Goal: Information Seeking & Learning: Learn about a topic

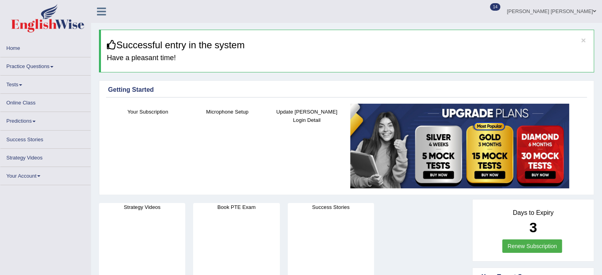
click at [41, 67] on link "Practice Questions" at bounding box center [45, 64] width 90 height 15
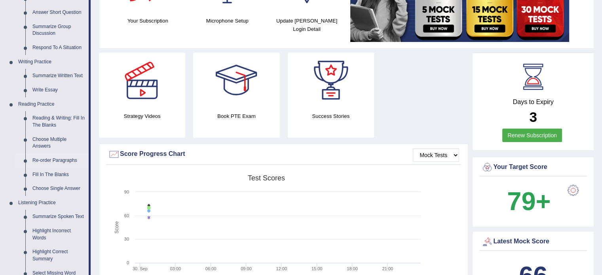
scroll to position [158, 0]
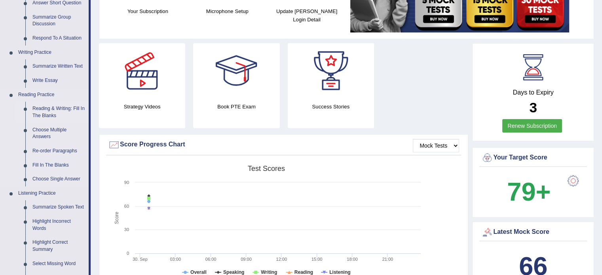
click at [50, 107] on link "Reading & Writing: Fill In The Blanks" at bounding box center [59, 112] width 60 height 21
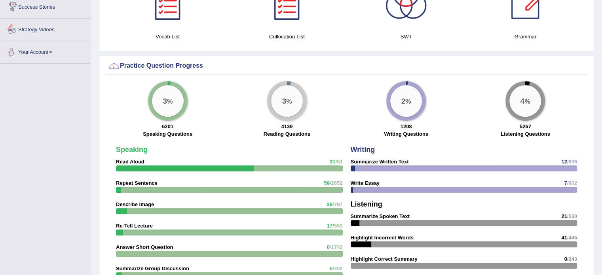
scroll to position [554, 0]
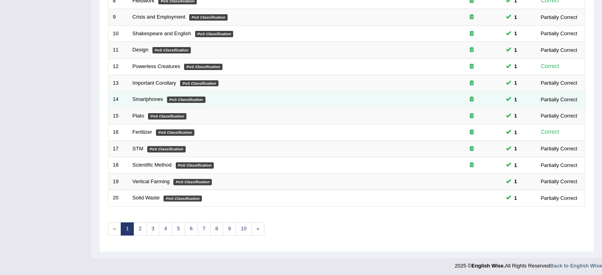
scroll to position [247, 0]
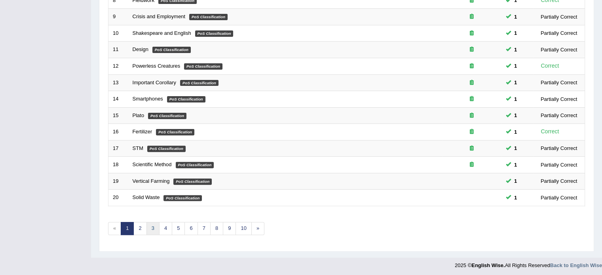
click at [152, 230] on link "3" at bounding box center [152, 228] width 13 height 13
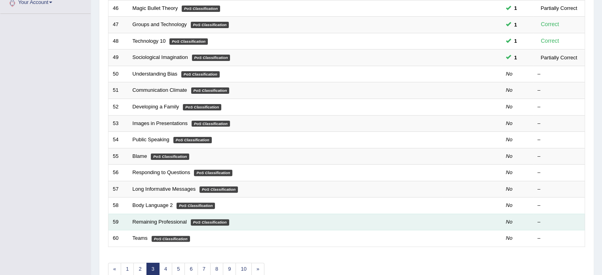
scroll to position [167, 0]
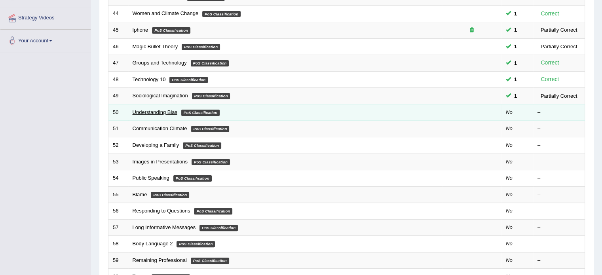
click at [174, 112] on link "Understanding Bias" at bounding box center [155, 112] width 45 height 6
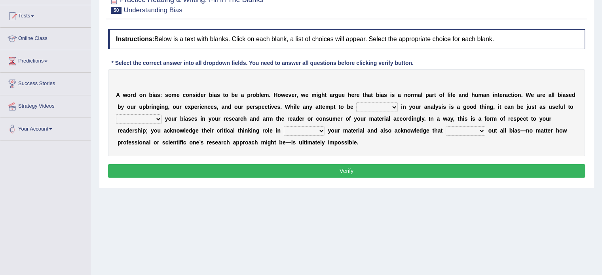
scroll to position [40, 0]
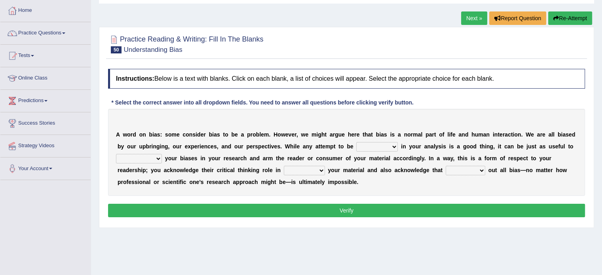
drag, startPoint x: 112, startPoint y: 49, endPoint x: 150, endPoint y: 49, distance: 37.6
click at [150, 49] on h2 "Practice Reading & Writing: Fill In The Blanks 50 Understanding Bias" at bounding box center [186, 44] width 156 height 20
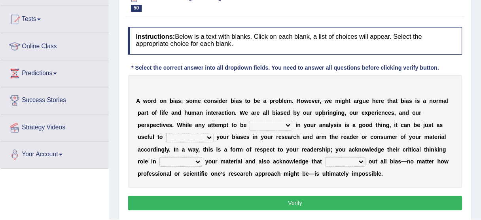
scroll to position [79, 0]
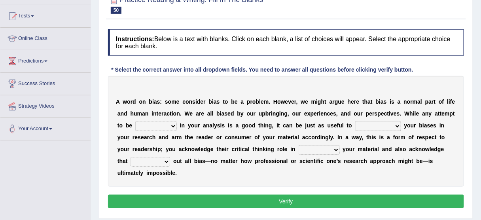
drag, startPoint x: 568, startPoint y: 0, endPoint x: 319, endPoint y: 90, distance: 264.8
click at [319, 91] on div "A w o r d o n b i a s : s o m e c o n s i d e r b i a s t o b e a p r o b l e m…" at bounding box center [286, 131] width 356 height 111
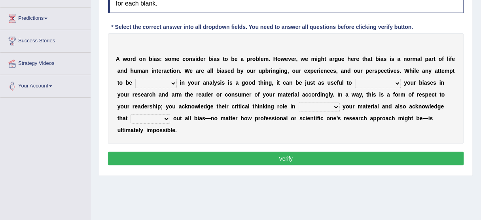
scroll to position [111, 0]
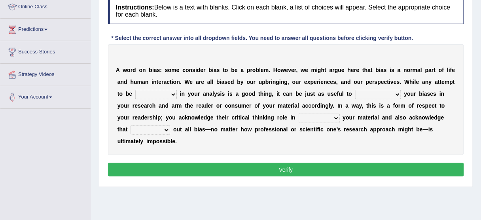
click at [172, 95] on select "objective optimistic subjective pessimistic" at bounding box center [156, 94] width 42 height 9
select select "optimistic"
click at [135, 90] on select "objective optimistic subjective pessimistic" at bounding box center [156, 94] width 42 height 9
click at [366, 91] on select "assume achieve acquire acknowledge" at bounding box center [378, 94] width 46 height 9
select select "acknowledge"
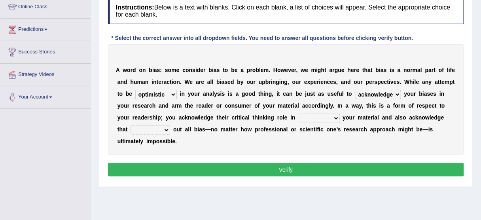
click at [355, 90] on select "assume achieve acquire acknowledge" at bounding box center [378, 94] width 46 height 9
click at [321, 118] on select "contacting consuming conducting confirming" at bounding box center [319, 118] width 41 height 9
click at [386, 91] on select "assume achieve acquire acknowledge" at bounding box center [378, 94] width 46 height 9
click at [321, 117] on select "contacting consuming conducting confirming" at bounding box center [319, 118] width 41 height 9
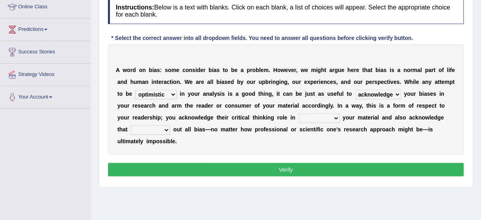
click at [274, 141] on div "A w o r d o n b i a s : s o m e c o n s i d e r b i a s t o b e a p r o b l e m…" at bounding box center [286, 99] width 356 height 111
drag, startPoint x: 367, startPoint y: 112, endPoint x: 396, endPoint y: 112, distance: 29.3
click at [391, 112] on div "A w o r d o n b i a s : s o m e c o n s i d e r b i a s t o b e a p r o b l e m…" at bounding box center [286, 99] width 356 height 111
click at [156, 131] on select "phasing building ruling pushing" at bounding box center [151, 129] width 40 height 9
click at [300, 115] on select "contacting consuming conducting confirming" at bounding box center [319, 118] width 41 height 9
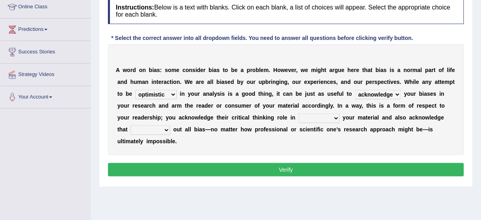
click at [126, 135] on div "A w o r d o n b i a s : s o m e c o n s i d e r b i a s t o b e a p r o b l e m…" at bounding box center [286, 99] width 356 height 111
click at [140, 128] on select "phasing building ruling pushing" at bounding box center [151, 129] width 40 height 9
click at [131, 125] on select "phasing building ruling pushing" at bounding box center [151, 129] width 40 height 9
click at [153, 131] on select "phasing building ruling pushing" at bounding box center [151, 129] width 40 height 9
select select "ruling"
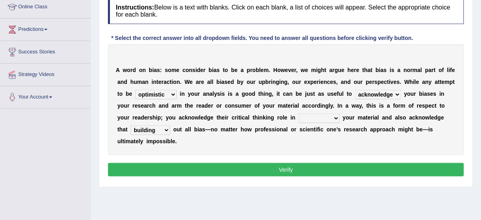
click at [131, 125] on select "phasing building ruling pushing" at bounding box center [151, 129] width 40 height 9
click at [339, 118] on div "A w o r d o n b i a s : s o m e c o n s i d e r b i a s t o b e a p r o b l e m…" at bounding box center [286, 99] width 356 height 111
select select "consuming"
click at [299, 114] on select "contacting consuming conducting confirming" at bounding box center [319, 118] width 41 height 9
click at [315, 173] on button "Verify" at bounding box center [286, 169] width 356 height 13
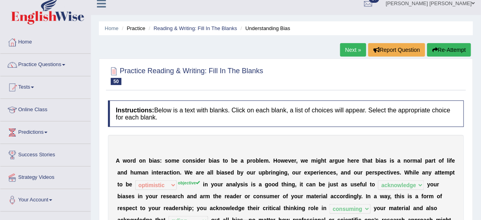
scroll to position [0, 0]
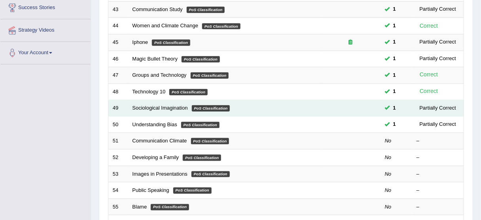
scroll to position [165, 0]
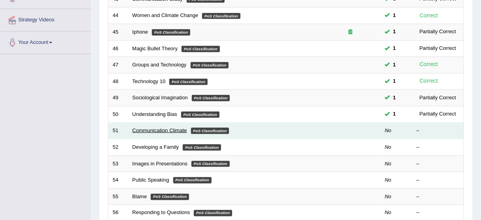
click at [167, 129] on link "Communication Climate" at bounding box center [160, 130] width 55 height 6
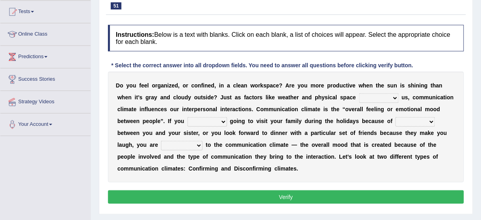
scroll to position [95, 0]
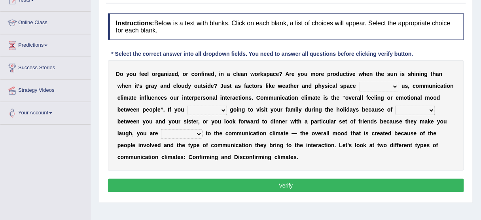
click at [391, 84] on select "improve impact impose imply" at bounding box center [379, 86] width 40 height 9
select select "impact"
click at [359, 82] on select "improve impact impose imply" at bounding box center [379, 86] width 40 height 9
click at [383, 87] on select "improve impact impose imply" at bounding box center [379, 86] width 40 height 9
click at [383, 88] on select "improve impact impose imply" at bounding box center [379, 86] width 40 height 9
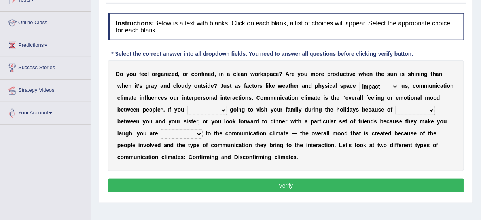
click at [225, 111] on select "dread force scare afraid" at bounding box center [208, 110] width 40 height 9
click at [281, 111] on b "r" at bounding box center [282, 109] width 2 height 6
click at [222, 111] on select "dread force scare afraid" at bounding box center [208, 110] width 40 height 9
select select "scare"
click at [188, 106] on select "dread force scare afraid" at bounding box center [208, 110] width 40 height 9
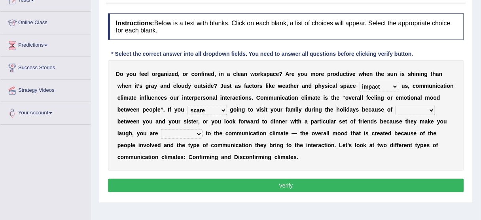
click at [217, 110] on select "dread force scare afraid" at bounding box center [208, 110] width 40 height 9
click at [418, 106] on select "tender tension tendency tenacity" at bounding box center [416, 110] width 40 height 9
click at [217, 109] on select "dread force scare afraid" at bounding box center [208, 110] width 40 height 9
click at [218, 109] on select "dread force scare afraid" at bounding box center [208, 110] width 40 height 9
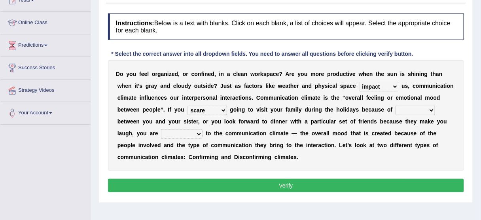
click at [405, 103] on div "D o y o u f e e l o r g a n i z e d , o r c o n f i n e d , i n a c l e a n w o…" at bounding box center [286, 115] width 356 height 111
click at [405, 106] on select "tender tension tendency tenacity" at bounding box center [416, 110] width 40 height 9
select select "tension"
click at [396, 106] on select "tender tension tendency tenacity" at bounding box center [416, 110] width 40 height 9
click at [187, 133] on select "relying relating responding recycling" at bounding box center [182, 133] width 42 height 9
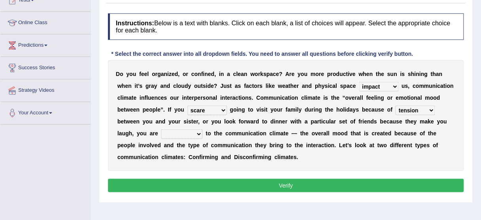
select select "responding"
click at [161, 129] on select "relying relating responding recycling" at bounding box center [182, 133] width 42 height 9
click at [222, 111] on select "dread force scare afraid" at bounding box center [208, 110] width 40 height 9
select select "dread"
click at [188, 106] on select "dread force scare afraid" at bounding box center [208, 110] width 40 height 9
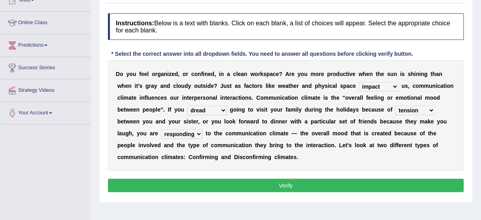
click at [220, 110] on select "dread force scare afraid" at bounding box center [208, 110] width 40 height 9
click at [188, 106] on select "dread force scare afraid" at bounding box center [208, 110] width 40 height 9
click at [294, 180] on button "Verify" at bounding box center [286, 185] width 356 height 13
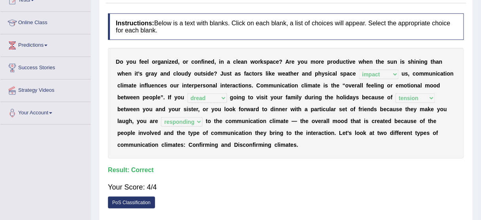
scroll to position [63, 0]
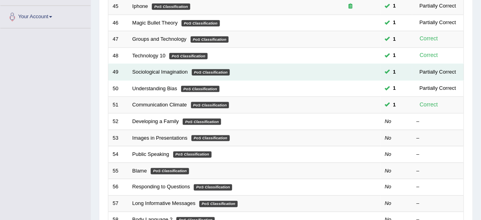
scroll to position [165, 0]
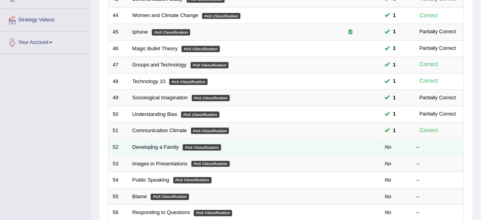
click at [152, 148] on td "Developing a Family PoS Classification" at bounding box center [224, 147] width 193 height 17
click at [153, 145] on link "Developing a Family" at bounding box center [156, 147] width 47 height 6
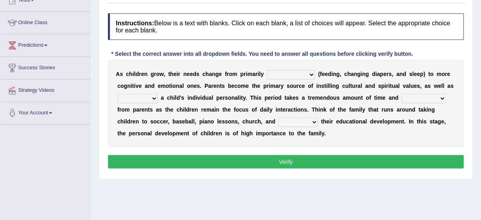
scroll to position [63, 0]
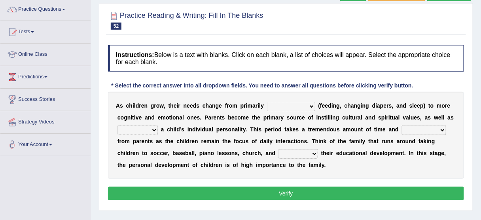
click at [297, 106] on select "psychological educational physical social" at bounding box center [291, 106] width 48 height 9
select select "physical"
click at [267, 102] on select "psychological educational physical social" at bounding box center [291, 106] width 48 height 9
click at [149, 129] on select "caring calculating feeding fostering" at bounding box center [138, 129] width 40 height 9
select select "fostering"
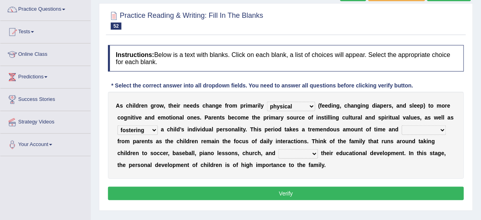
click at [118, 125] on select "caring calculating feeding fostering" at bounding box center [138, 129] width 40 height 9
click at [426, 128] on select "commitment components compliance comments" at bounding box center [424, 129] width 44 height 9
select select "commitment"
click at [402, 125] on select "commitment components compliance comments" at bounding box center [424, 129] width 44 height 9
click at [309, 153] on select "granting guiding generating gaining" at bounding box center [299, 153] width 40 height 9
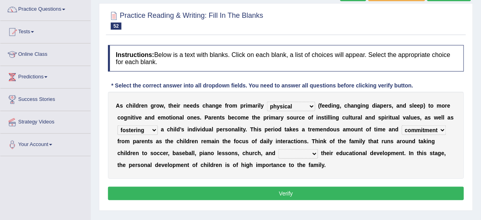
select select "guiding"
click at [279, 149] on select "granting guiding generating gaining" at bounding box center [299, 153] width 40 height 9
click at [136, 131] on select "caring calculating feeding fostering" at bounding box center [138, 129] width 40 height 9
click at [282, 193] on button "Verify" at bounding box center [286, 193] width 356 height 13
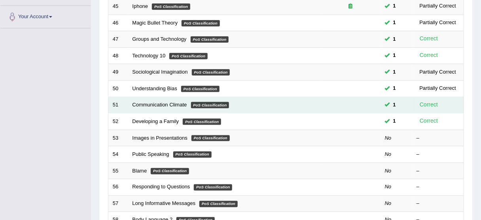
scroll to position [165, 0]
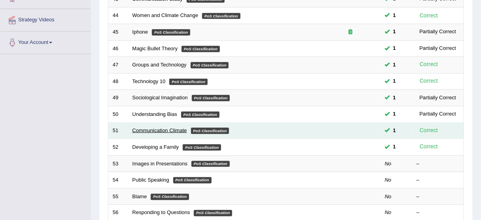
click at [146, 130] on link "Communication Climate" at bounding box center [160, 130] width 55 height 6
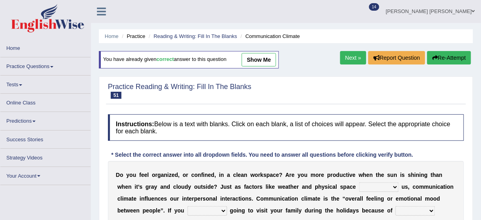
drag, startPoint x: 114, startPoint y: 68, endPoint x: 118, endPoint y: 72, distance: 5.9
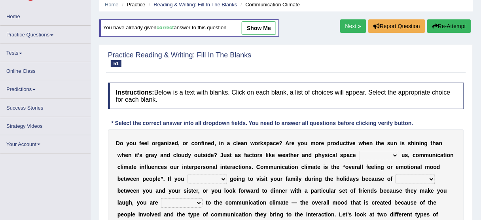
click at [46, 33] on link "Practice Questions" at bounding box center [45, 33] width 90 height 15
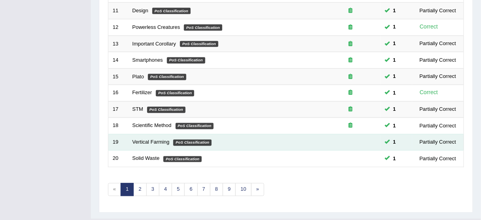
scroll to position [300, 0]
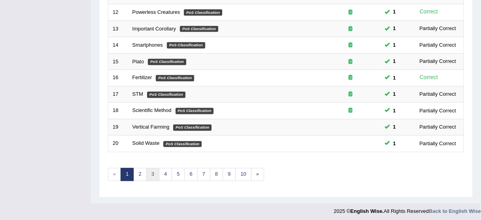
click at [151, 171] on link "3" at bounding box center [152, 174] width 13 height 13
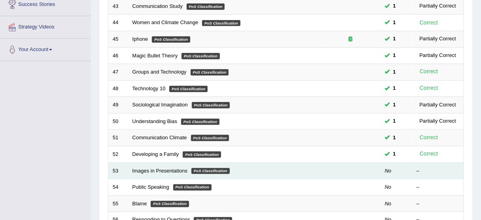
scroll to position [190, 0]
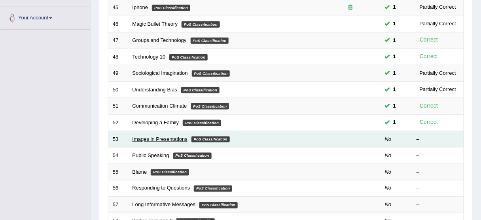
click at [142, 138] on link "Images in Presentations" at bounding box center [160, 139] width 55 height 6
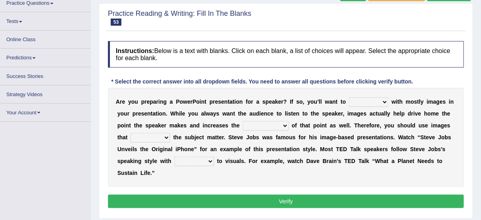
scroll to position [70, 0]
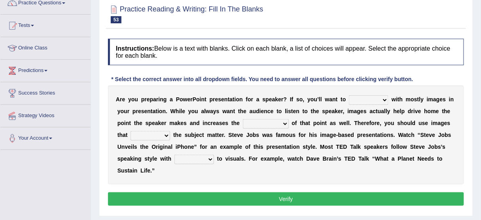
click at [375, 100] on select "stand stay stick stock" at bounding box center [369, 99] width 40 height 9
select select "stand"
click at [349, 95] on select "stand stay stick stock" at bounding box center [369, 99] width 40 height 9
click at [281, 122] on select "memorability morality mobilization mobility" at bounding box center [266, 123] width 46 height 9
select select "memorability"
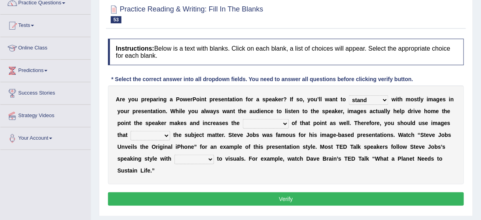
click at [243, 119] on select "memorability morality mobilization mobility" at bounding box center [266, 123] width 46 height 9
click at [163, 135] on select "suggest supply submit support" at bounding box center [151, 135] width 40 height 9
select select "support"
click at [131, 131] on select "suggest supply submit support" at bounding box center [151, 135] width 40 height 9
click at [206, 158] on select "regard result retrospect request" at bounding box center [195, 159] width 40 height 9
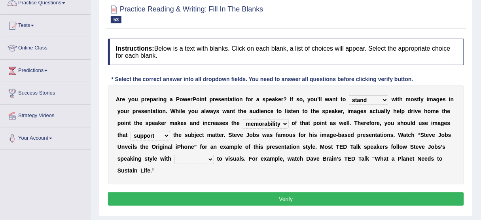
select select "regard"
click at [175, 155] on select "regard result retrospect request" at bounding box center [195, 159] width 40 height 9
click at [208, 155] on select "regard result retrospect request" at bounding box center [195, 159] width 40 height 9
click at [208, 161] on select "regard result retrospect request" at bounding box center [195, 159] width 40 height 9
click at [298, 199] on button "Verify" at bounding box center [286, 198] width 356 height 13
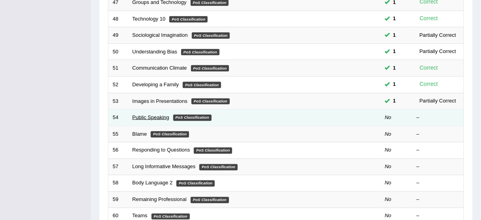
click at [154, 116] on link "Public Speaking" at bounding box center [151, 117] width 37 height 6
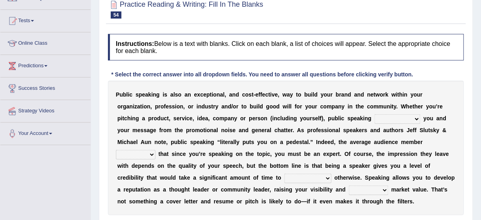
scroll to position [95, 0]
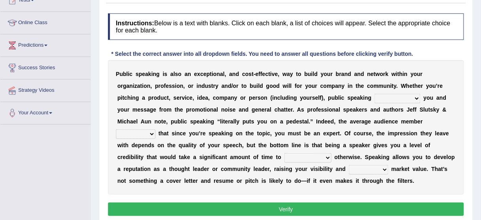
click at [397, 96] on select "differentiates disguises distributes dispute" at bounding box center [398, 98] width 46 height 9
select select "differentiates"
click at [375, 94] on select "differentiates disguises distributes dispute" at bounding box center [398, 98] width 46 height 9
click at [143, 135] on select "assists assumes accesses assesses" at bounding box center [136, 133] width 40 height 9
select select "assumes"
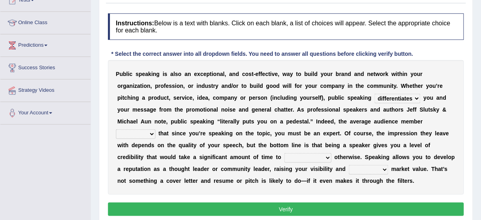
click at [116, 129] on select "assists assumes accesses assesses" at bounding box center [136, 133] width 40 height 9
click at [315, 158] on select "cultivate procrastinate communicate culminate" at bounding box center [308, 157] width 47 height 9
select select "cultivate"
click at [285, 153] on select "cultivate procrastinate communicate culminate" at bounding box center [308, 157] width 47 height 9
click at [381, 168] on select "perceived diagnosed recessed divided" at bounding box center [369, 169] width 40 height 9
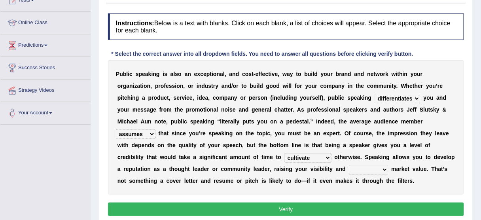
select select "perceived"
click at [349, 165] on select "perceived diagnosed recessed divided" at bounding box center [369, 169] width 40 height 9
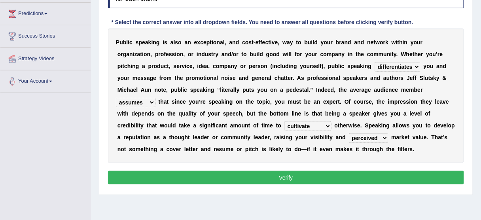
click at [348, 176] on button "Verify" at bounding box center [286, 177] width 356 height 13
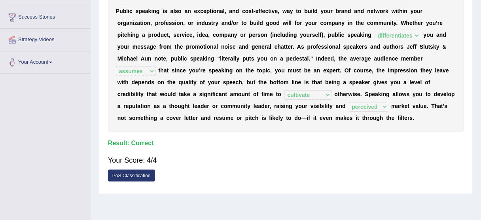
scroll to position [158, 0]
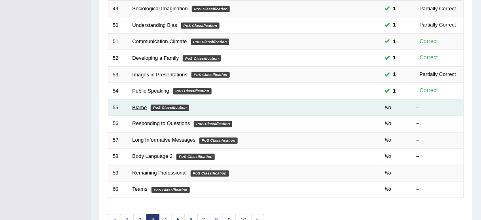
click at [135, 105] on link "Blame" at bounding box center [140, 107] width 15 height 6
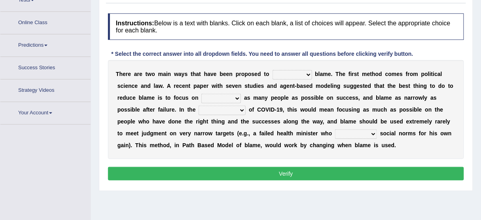
scroll to position [110, 0]
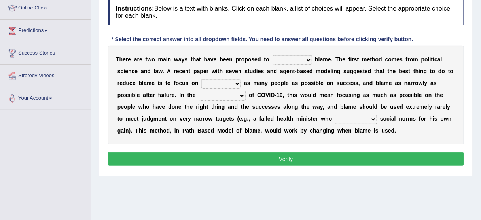
click at [304, 60] on select "abuse release reduce redress" at bounding box center [293, 59] width 40 height 9
drag, startPoint x: 251, startPoint y: 122, endPoint x: 262, endPoint y: 104, distance: 21.5
click at [251, 122] on div "T h e r e a r e t w o m a i n w a y s t h a t h a v e b e e n p r o p o s e d t…" at bounding box center [286, 95] width 356 height 99
click at [304, 59] on select "abuse release reduce redress" at bounding box center [293, 59] width 40 height 9
select select "reduce"
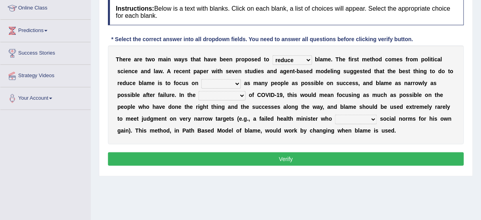
click at [273, 55] on select "abuse release reduce redress" at bounding box center [293, 59] width 40 height 9
click at [235, 83] on select "praising promising preserving praying" at bounding box center [221, 83] width 40 height 9
click at [201, 79] on select "praising promising preserving praying" at bounding box center [221, 83] width 40 height 9
click at [231, 83] on select "praising promising preserving praying" at bounding box center [221, 83] width 40 height 9
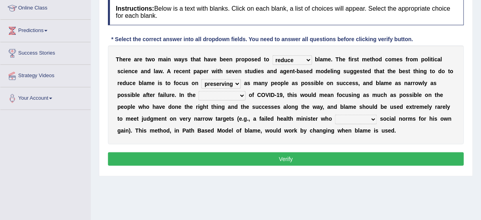
click at [238, 81] on select "praising promising preserving praying" at bounding box center [221, 83] width 40 height 9
select select "praising"
click at [201, 79] on select "praising promising preserving praying" at bounding box center [221, 83] width 40 height 9
click at [228, 98] on select "context confrontation text construction" at bounding box center [222, 95] width 47 height 9
select select "context"
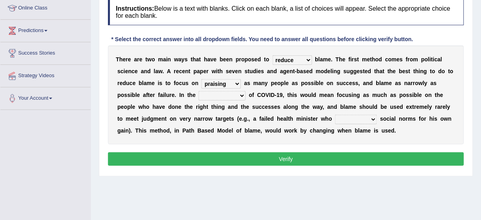
click at [199, 91] on select "context confrontation text construction" at bounding box center [222, 95] width 47 height 9
click at [364, 121] on select "departed established violated met" at bounding box center [356, 119] width 42 height 9
select select "violated"
click at [335, 115] on select "departed established violated met" at bounding box center [356, 119] width 42 height 9
click at [230, 81] on select "praising promising preserving praying" at bounding box center [221, 83] width 40 height 9
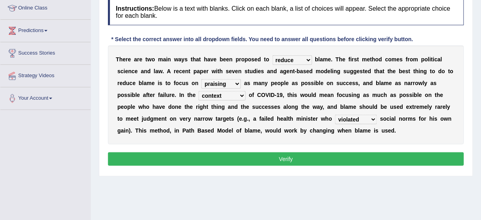
click at [230, 81] on select "praising promising preserving praying" at bounding box center [221, 83] width 40 height 9
click at [201, 79] on select "praising promising preserving praying" at bounding box center [221, 83] width 40 height 9
click at [218, 81] on select "praising promising preserving praying" at bounding box center [221, 83] width 40 height 9
select select "praising"
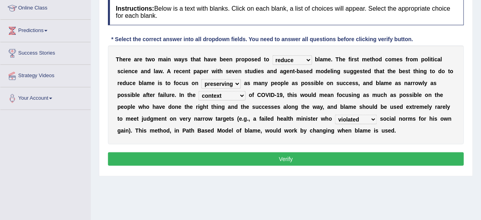
click at [201, 79] on select "praising promising preserving praying" at bounding box center [221, 83] width 40 height 9
click at [287, 59] on select "abuse release reduce redress" at bounding box center [293, 59] width 40 height 9
click at [304, 48] on div "T h e r e a r e t w o m a i n w a y s t h a t h a v e b e e n p r o p o s e d t…" at bounding box center [286, 95] width 356 height 99
click at [294, 57] on select "abuse release reduce redress" at bounding box center [293, 59] width 40 height 9
click at [339, 163] on button "Verify" at bounding box center [286, 158] width 356 height 13
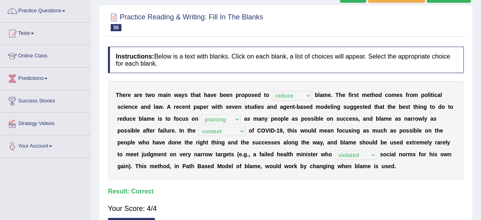
scroll to position [46, 0]
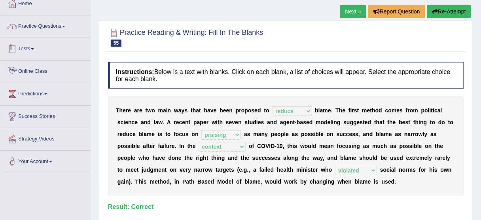
click at [44, 25] on link "Practice Questions" at bounding box center [45, 25] width 90 height 20
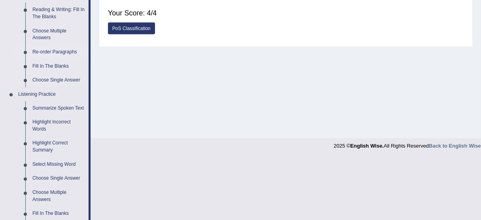
scroll to position [268, 0]
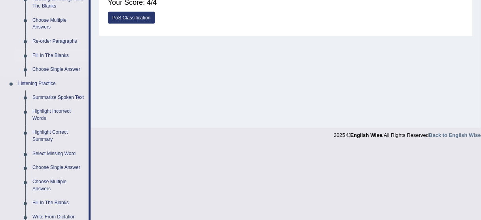
click at [52, 55] on link "Fill In The Blanks" at bounding box center [59, 56] width 60 height 14
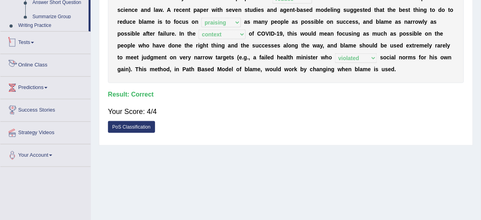
scroll to position [196, 0]
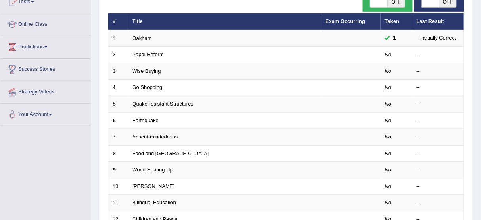
scroll to position [95, 0]
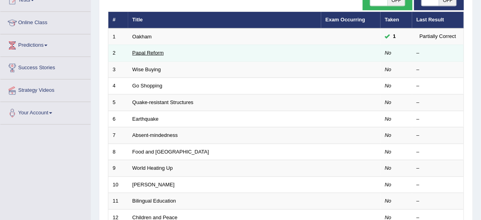
click at [160, 53] on link "Papal Reform" at bounding box center [148, 53] width 31 height 6
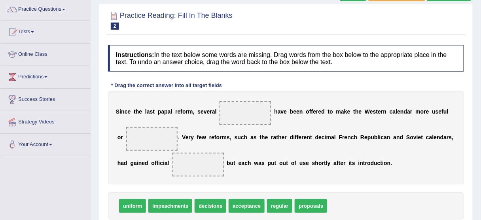
scroll to position [95, 0]
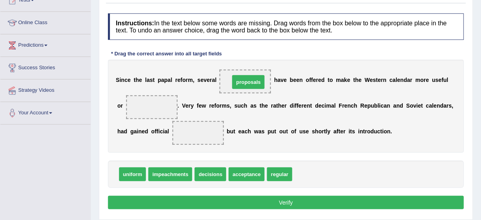
drag, startPoint x: 307, startPoint y: 173, endPoint x: 245, endPoint y: 81, distance: 111.4
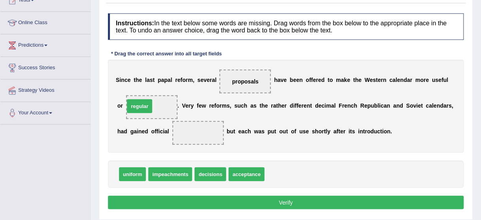
drag, startPoint x: 284, startPoint y: 173, endPoint x: 144, endPoint y: 105, distance: 155.8
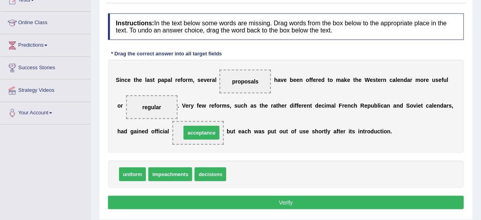
drag, startPoint x: 246, startPoint y: 173, endPoint x: 193, endPoint y: 129, distance: 69.4
click at [284, 203] on button "Verify" at bounding box center [286, 202] width 356 height 13
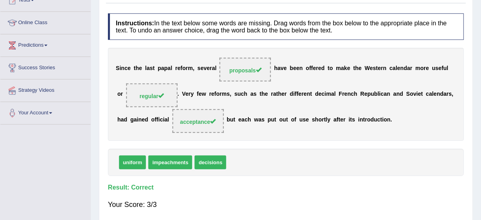
scroll to position [63, 0]
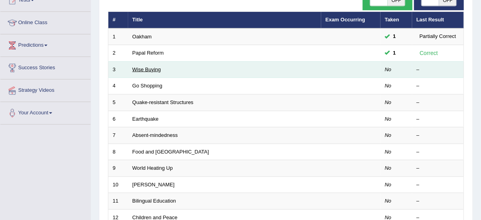
click at [148, 70] on link "Wise Buying" at bounding box center [147, 69] width 28 height 6
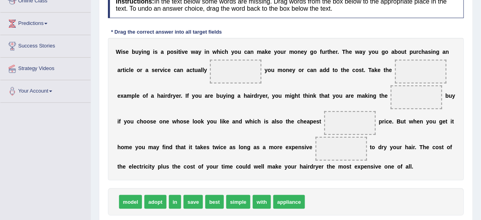
scroll to position [127, 0]
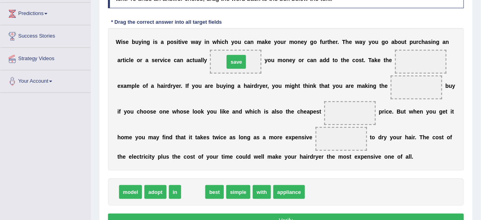
drag, startPoint x: 190, startPoint y: 195, endPoint x: 234, endPoint y: 65, distance: 137.2
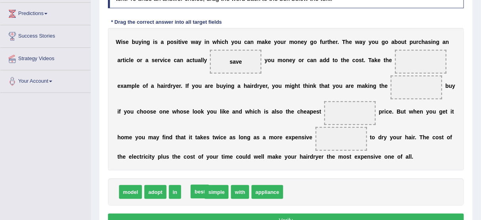
drag, startPoint x: 186, startPoint y: 194, endPoint x: 193, endPoint y: 194, distance: 7.1
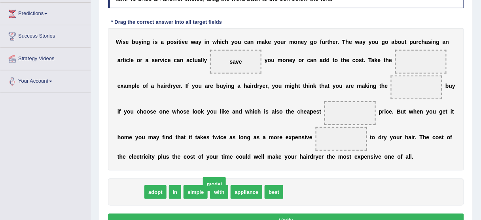
drag, startPoint x: 157, startPoint y: 181, endPoint x: 222, endPoint y: 180, distance: 64.9
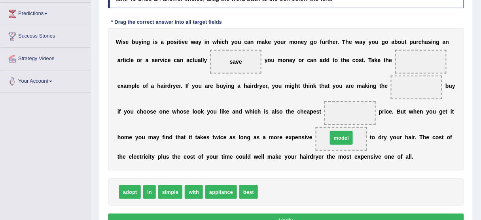
drag, startPoint x: 270, startPoint y: 192, endPoint x: 339, endPoint y: 137, distance: 88.3
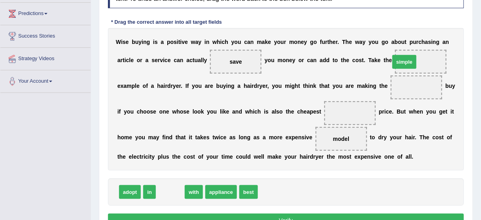
drag, startPoint x: 170, startPoint y: 195, endPoint x: 408, endPoint y: 65, distance: 271.2
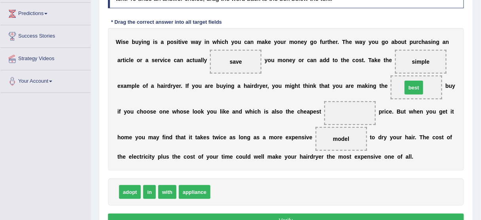
drag, startPoint x: 223, startPoint y: 193, endPoint x: 415, endPoint y: 88, distance: 218.6
drag, startPoint x: 167, startPoint y: 181, endPoint x: 348, endPoint y: 108, distance: 195.7
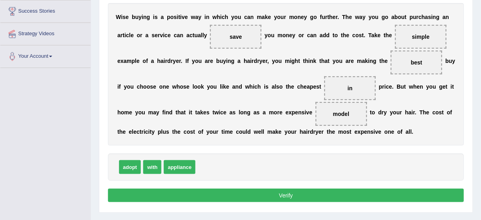
scroll to position [158, 0]
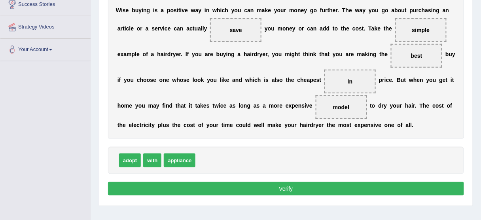
click at [269, 184] on button "Verify" at bounding box center [286, 188] width 356 height 13
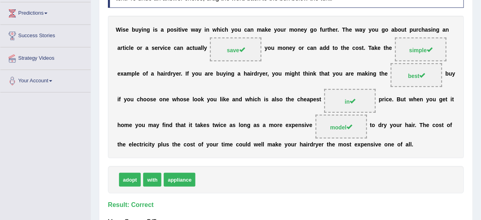
scroll to position [127, 0]
